Goal: Check status: Check status

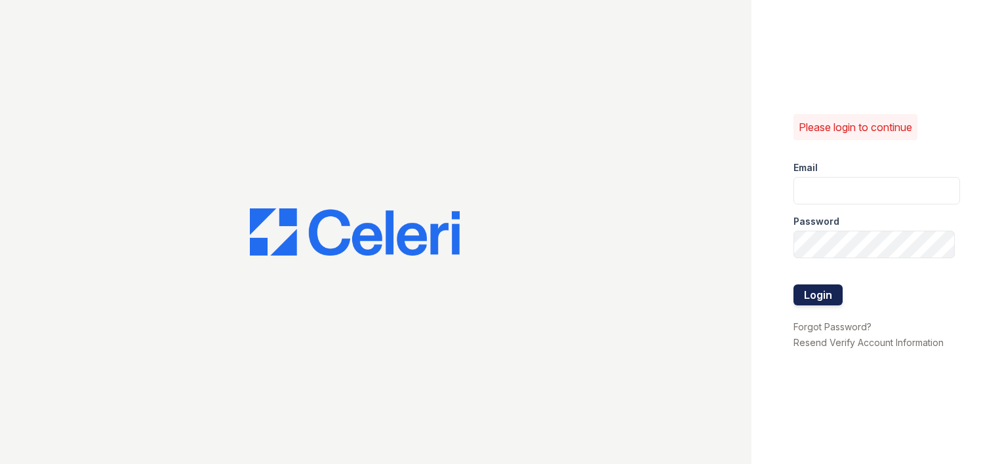
type input "arrivebrentwood@trinity-pm.com"
click at [826, 294] on button "Login" at bounding box center [817, 295] width 49 height 21
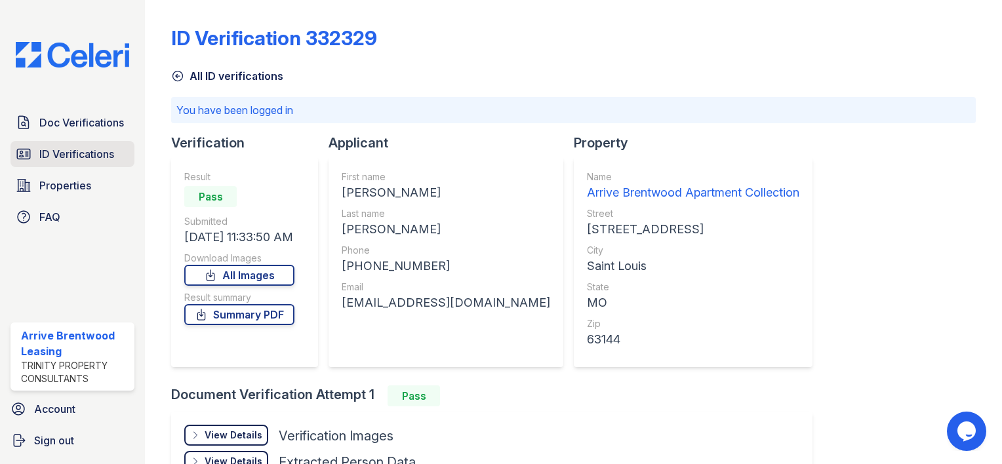
click at [84, 146] on span "ID Verifications" at bounding box center [76, 154] width 75 height 16
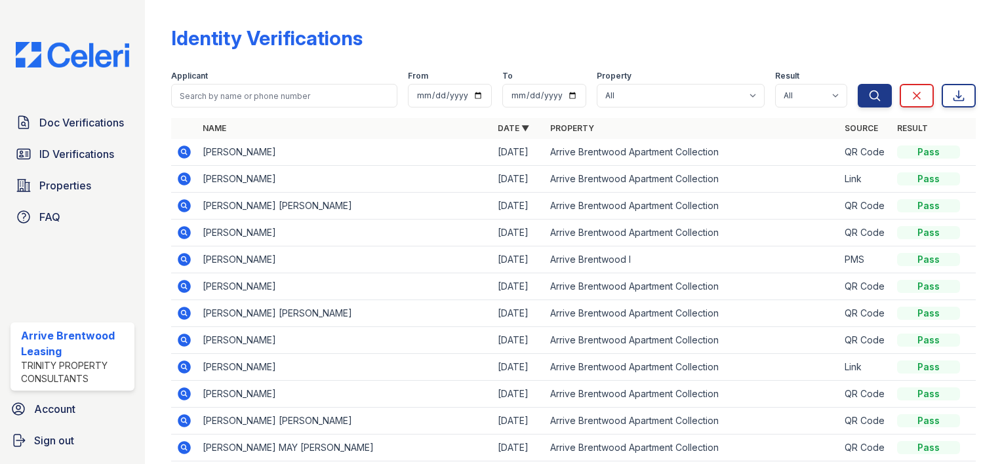
click at [188, 209] on icon at bounding box center [184, 205] width 13 height 13
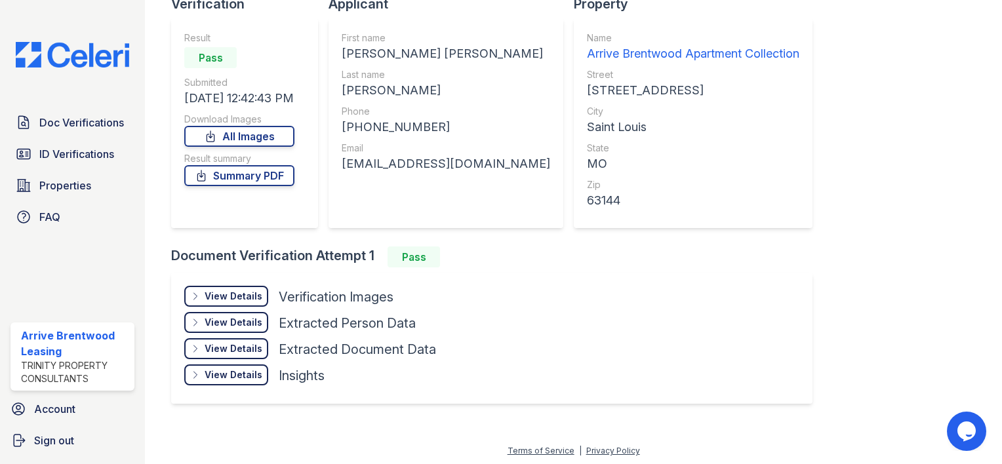
scroll to position [102, 0]
click at [225, 291] on div "View Details" at bounding box center [234, 296] width 58 height 13
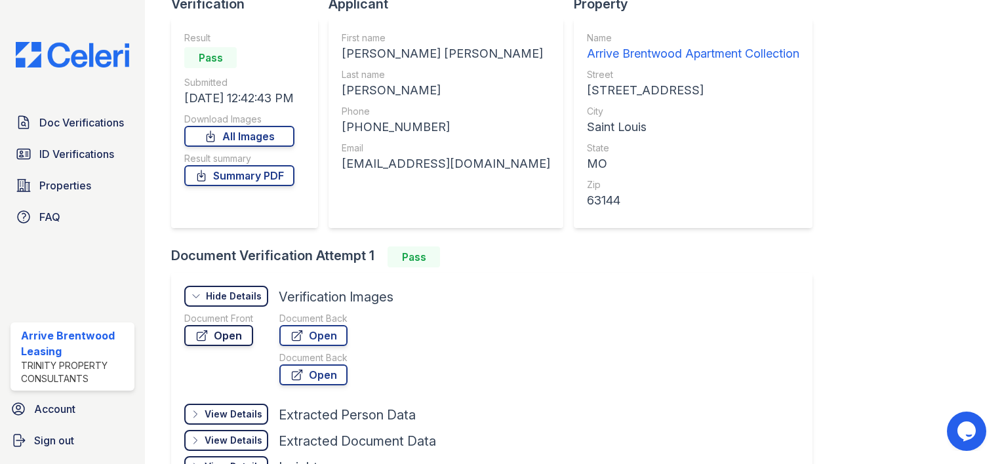
click at [231, 333] on link "Open" at bounding box center [218, 335] width 69 height 21
